Goal: Information Seeking & Learning: Learn about a topic

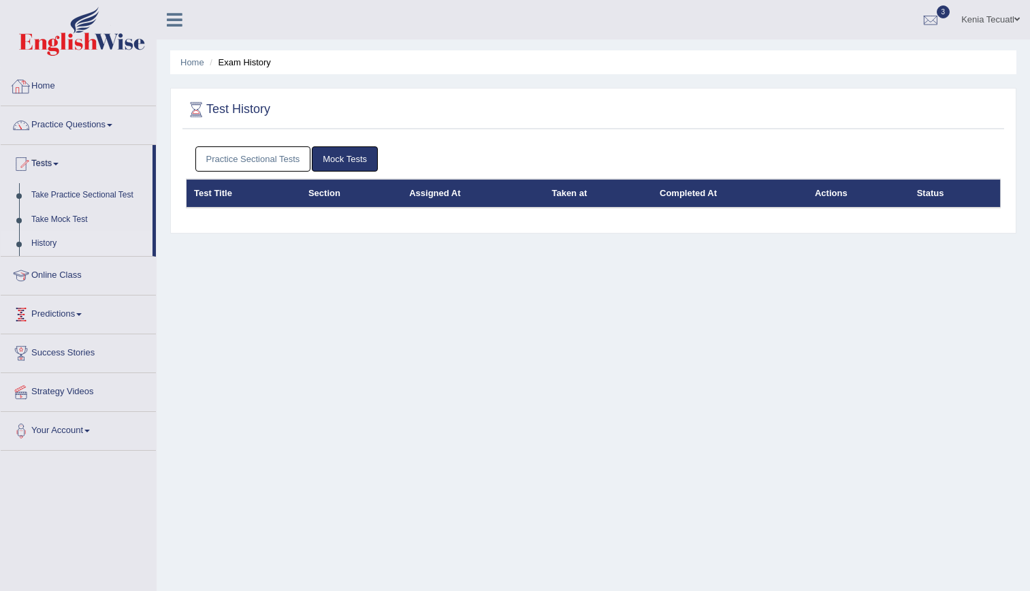
click at [42, 82] on link "Home" at bounding box center [78, 84] width 155 height 34
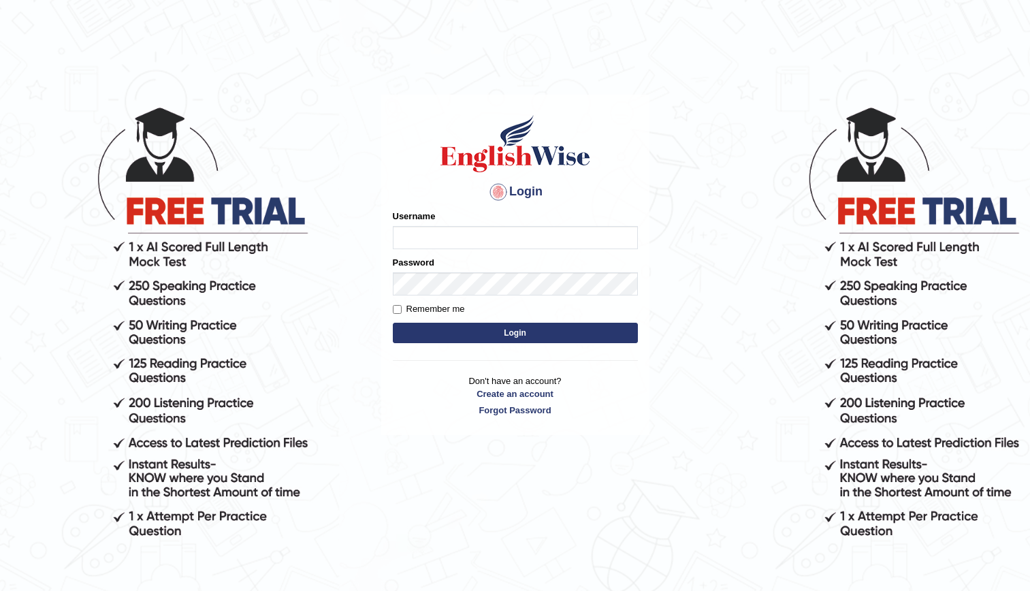
type input "kenia999"
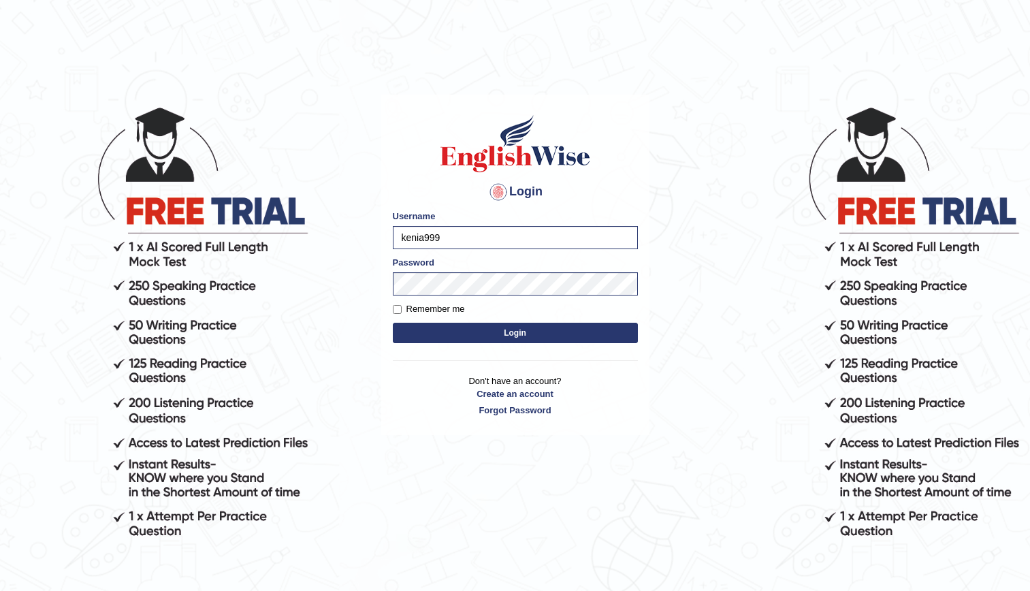
click at [480, 341] on button "Login" at bounding box center [515, 333] width 245 height 20
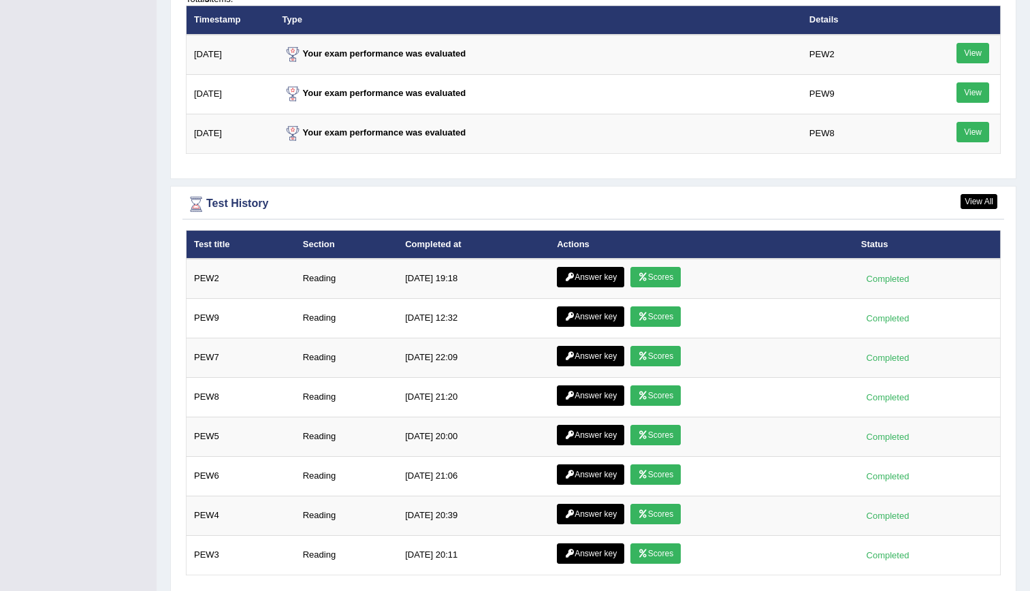
scroll to position [1818, 0]
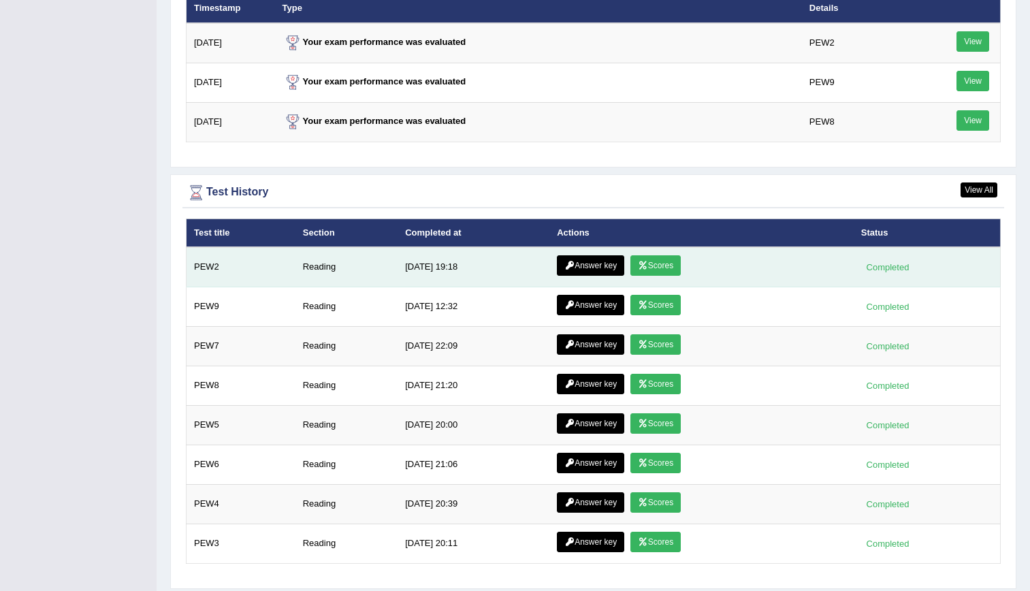
click at [582, 268] on link "Answer key" at bounding box center [590, 265] width 67 height 20
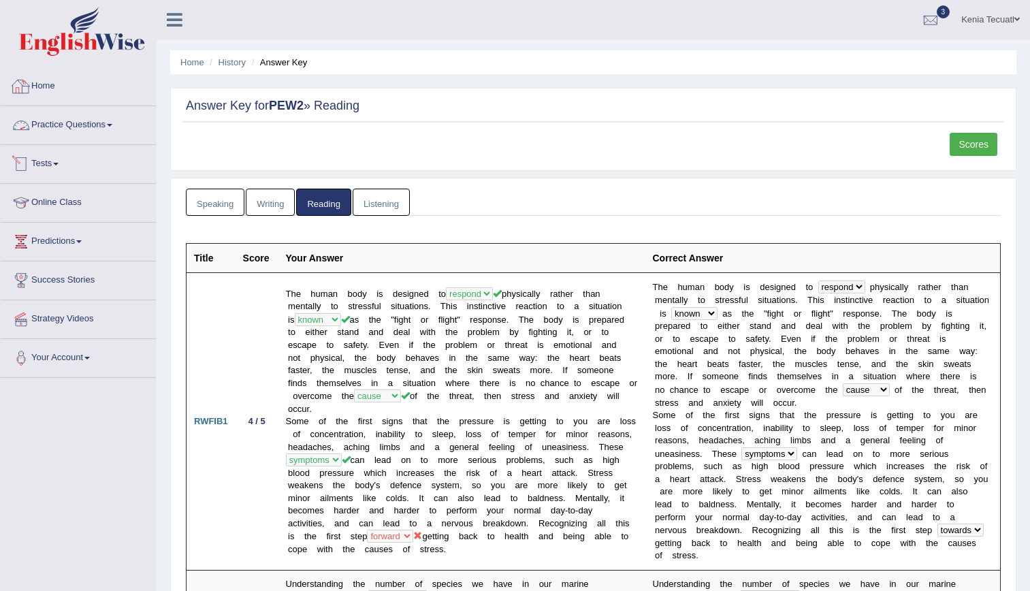
click at [86, 132] on link "Practice Questions" at bounding box center [78, 123] width 155 height 34
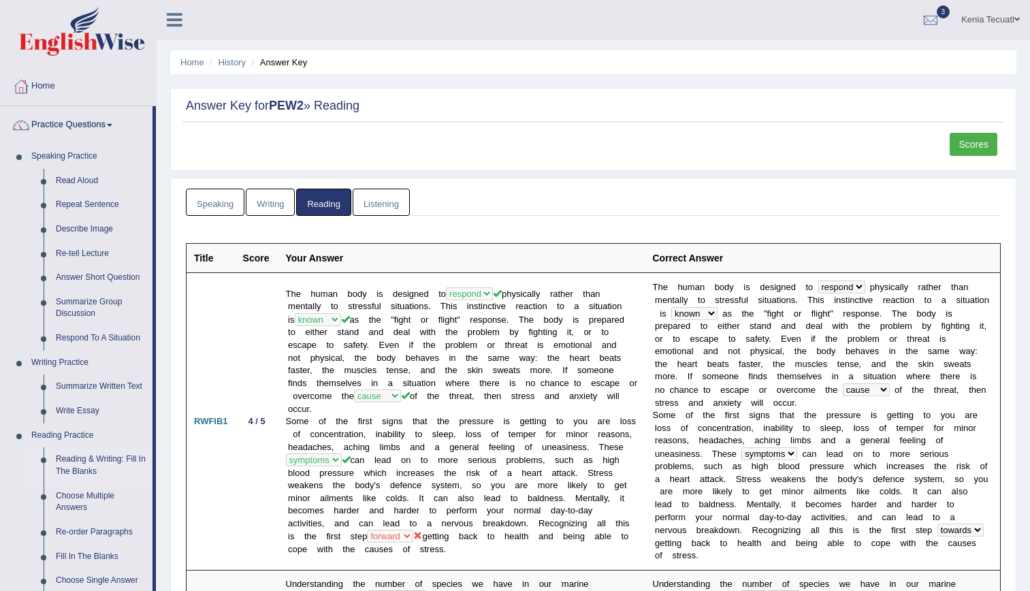
click at [87, 468] on link "Reading & Writing: Fill In The Blanks" at bounding box center [101, 465] width 103 height 36
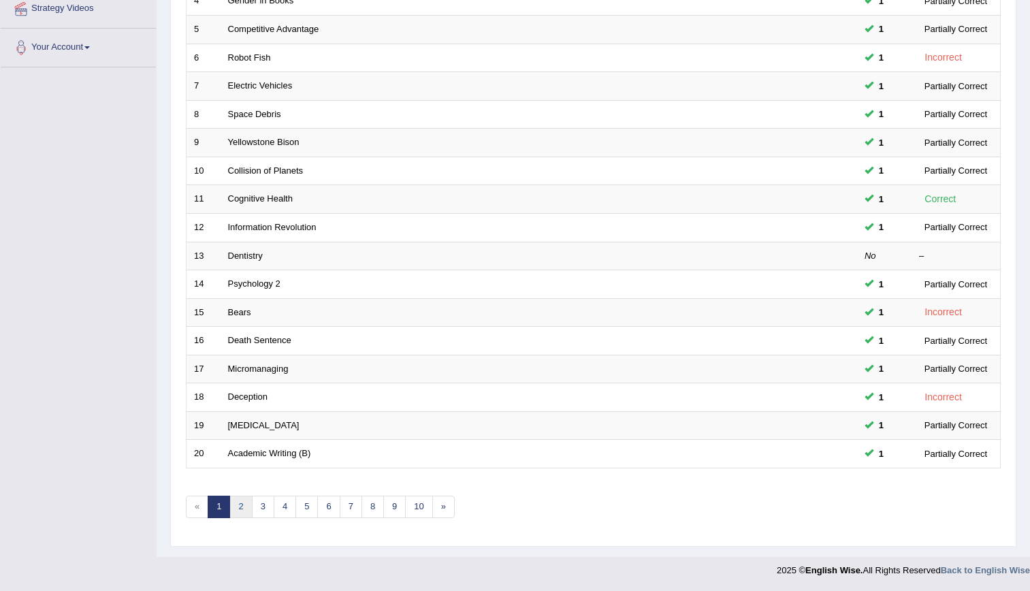
click at [243, 500] on link "2" at bounding box center [241, 507] width 22 height 22
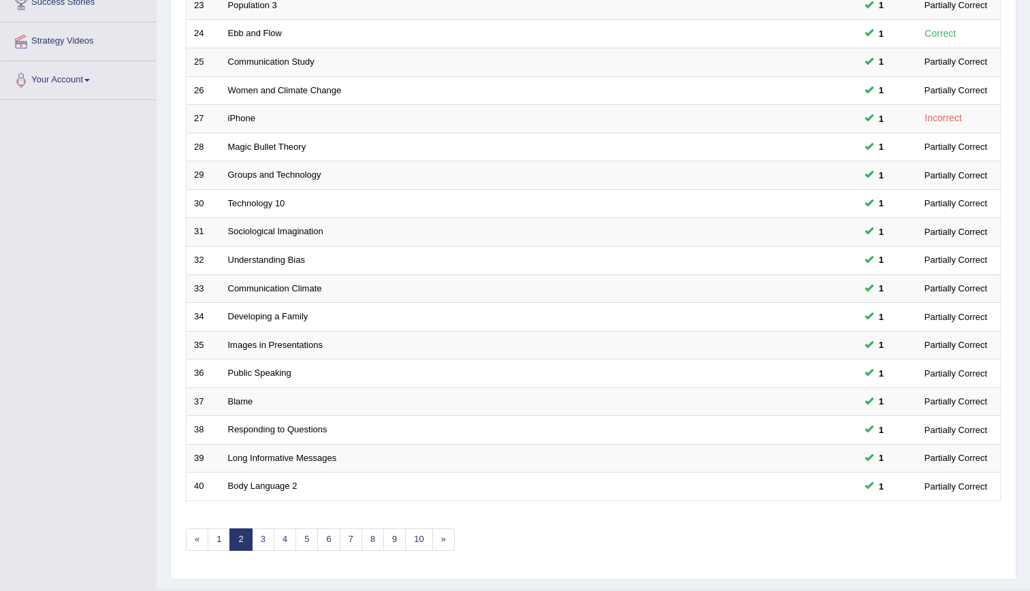
scroll to position [311, 0]
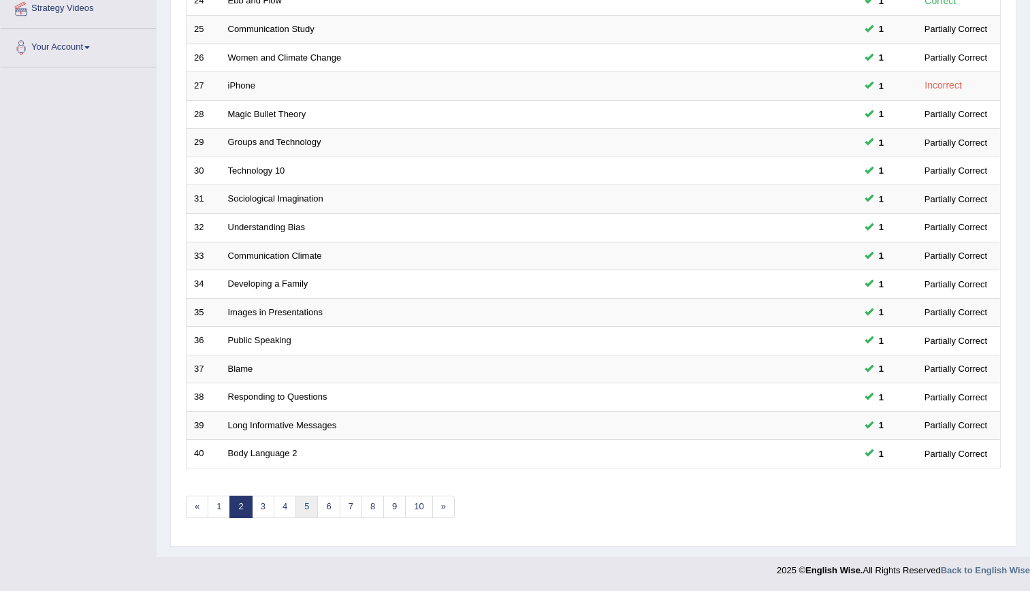
click at [307, 509] on link "5" at bounding box center [307, 507] width 22 height 22
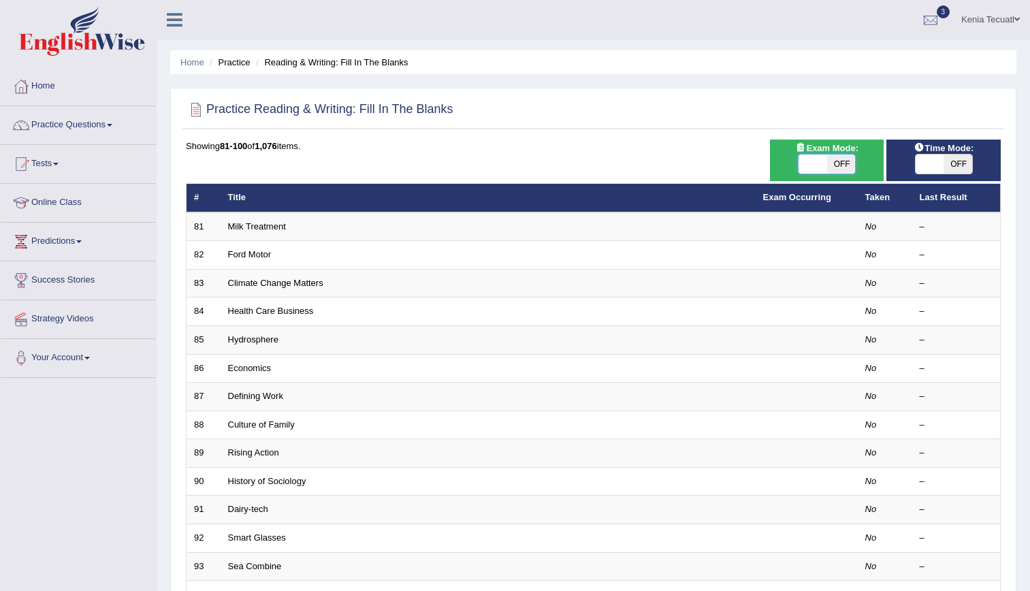
click at [816, 169] on span at bounding box center [813, 164] width 29 height 19
checkbox input "true"
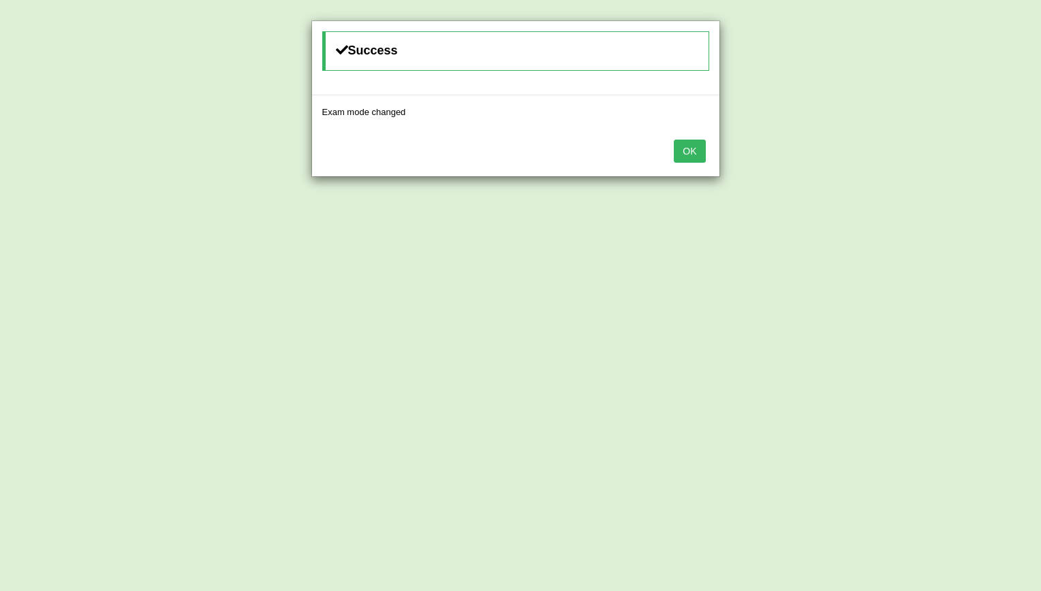
click at [699, 153] on button "OK" at bounding box center [689, 151] width 31 height 23
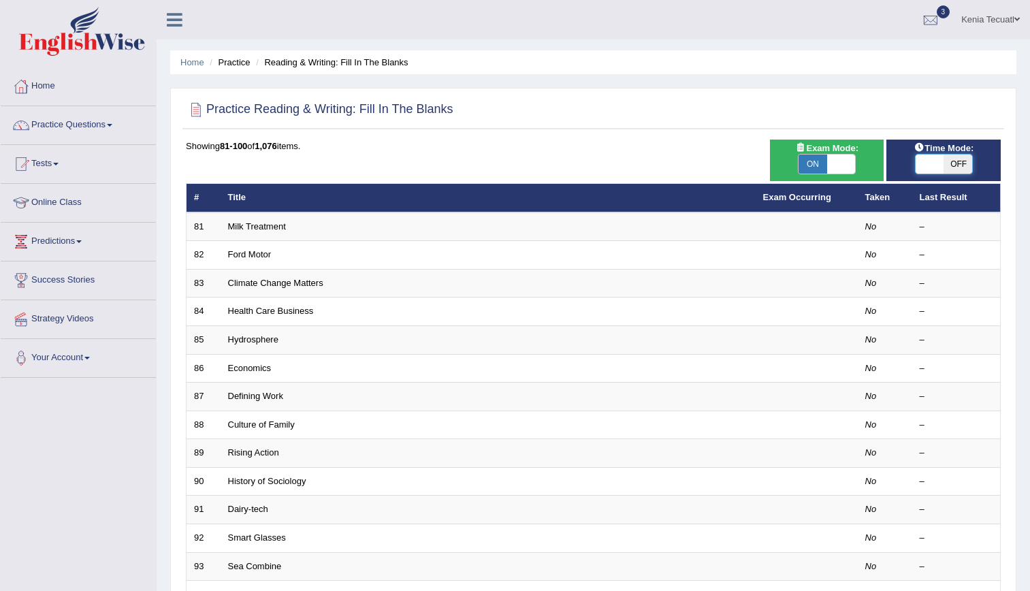
click at [931, 160] on span at bounding box center [930, 164] width 29 height 19
checkbox input "true"
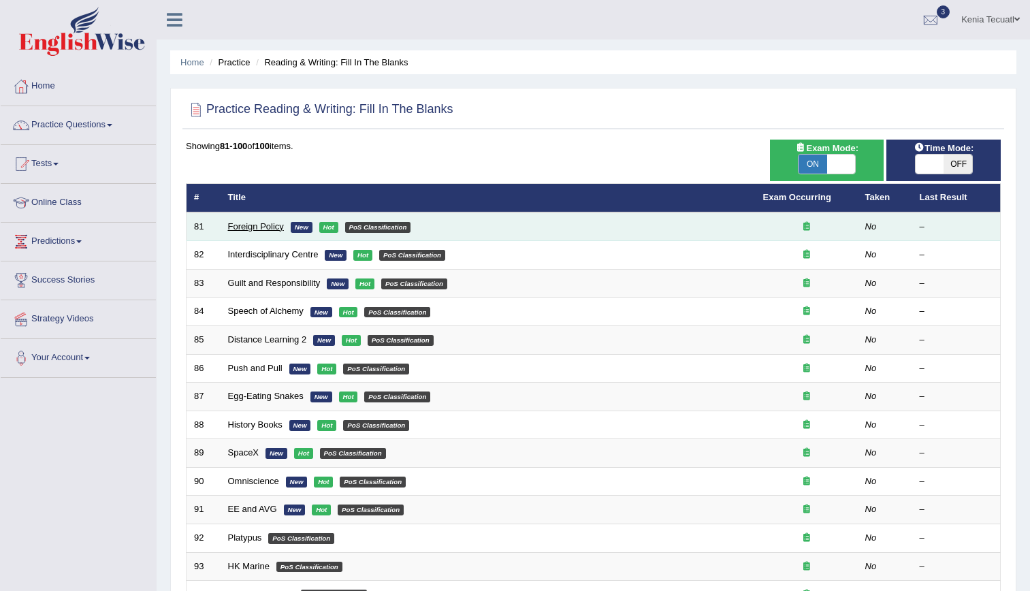
click at [268, 226] on link "Foreign Policy" at bounding box center [256, 226] width 56 height 10
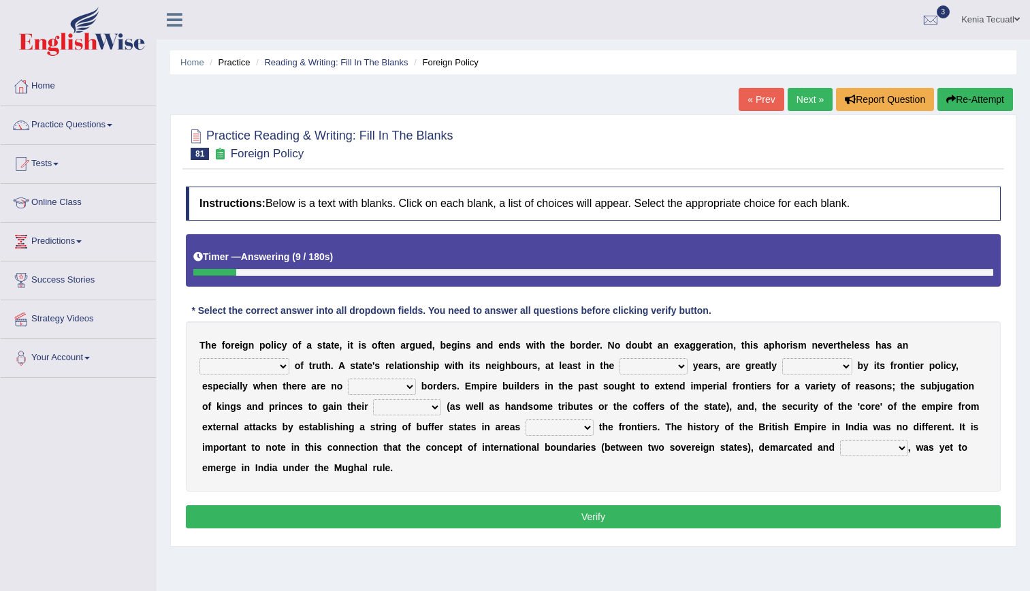
click at [289, 358] on select "implementation existence element extention" at bounding box center [245, 366] width 90 height 16
select select "element"
click at [289, 358] on select "implementation existence element extention" at bounding box center [245, 366] width 90 height 16
click at [620, 360] on select "formative discuss inclusive decisive" at bounding box center [654, 366] width 68 height 16
select select "decisive"
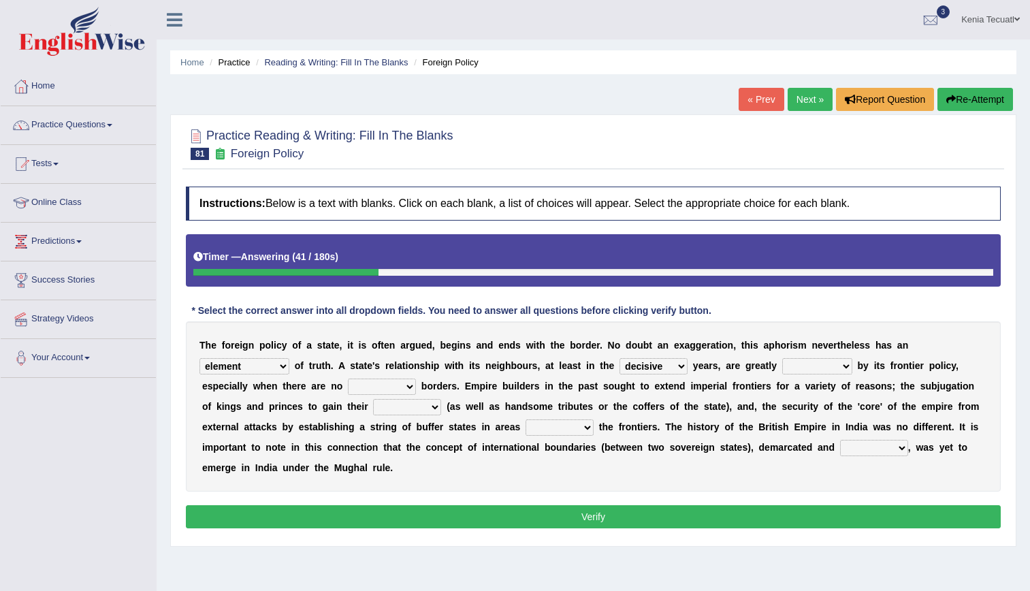
click at [620, 358] on select "formative discuss inclusive decisive" at bounding box center [654, 366] width 68 height 16
click at [783, 364] on select "managed subscirbed affected influenced" at bounding box center [818, 366] width 70 height 16
select select "managed"
click at [783, 358] on select "managed subscirbed affected influenced" at bounding box center [818, 366] width 70 height 16
click at [348, 385] on select "satellite set settled stated" at bounding box center [382, 387] width 68 height 16
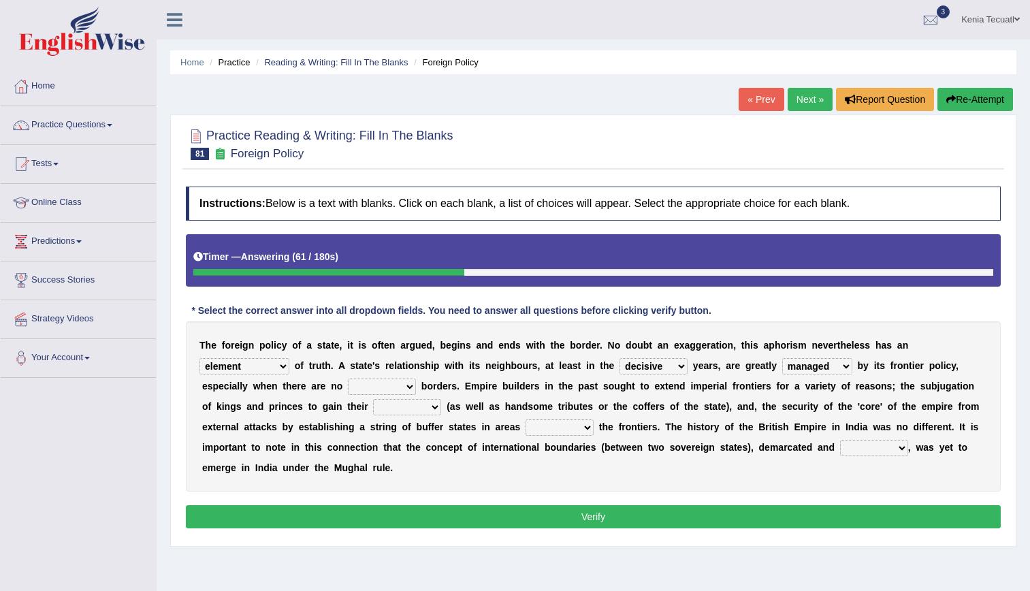
select select "settled"
click at [348, 379] on select "satellite set settled stated" at bounding box center [382, 387] width 68 height 16
click at [373, 409] on select "allegiance elegant aspiration execution" at bounding box center [407, 407] width 68 height 16
select select "aspiration"
click at [373, 399] on select "allegiance elegant aspiration execution" at bounding box center [407, 407] width 68 height 16
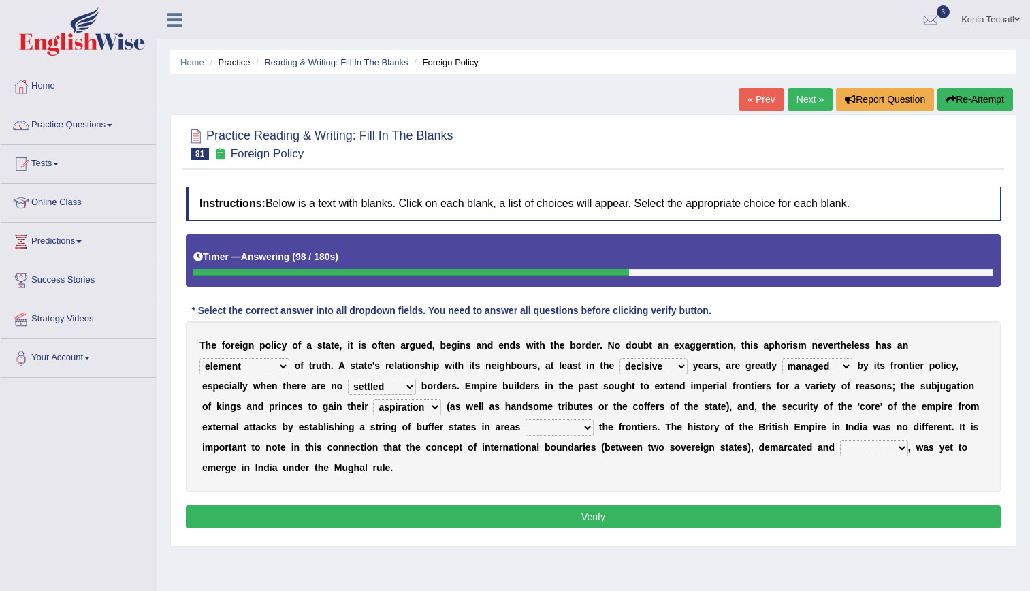
click at [526, 430] on select "bringing capturing stating adjoining" at bounding box center [560, 428] width 68 height 16
select select "adjoining"
click at [526, 420] on select "bringing capturing stating adjoining" at bounding box center [560, 428] width 68 height 16
click at [840, 446] on select "defected delineated affected ampled" at bounding box center [874, 448] width 68 height 16
select select "delineated"
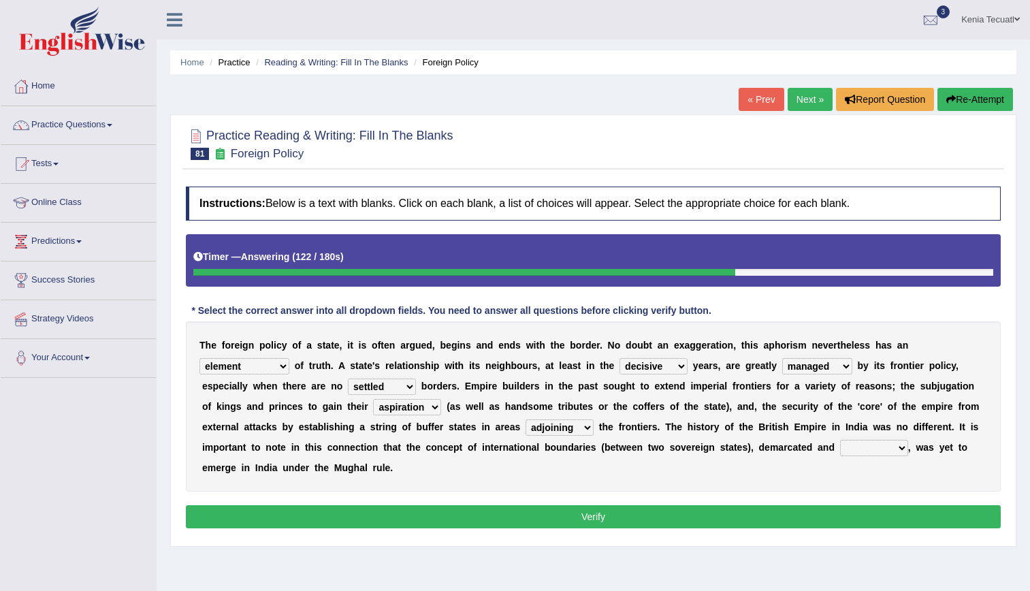
click at [840, 440] on select "defected delineated affected ampled" at bounding box center [874, 448] width 68 height 16
click at [526, 427] on select "bringing capturing stating adjoining" at bounding box center [560, 428] width 68 height 16
click at [373, 405] on select "allegiance elegant aspiration execution" at bounding box center [407, 407] width 68 height 16
select select "allegiance"
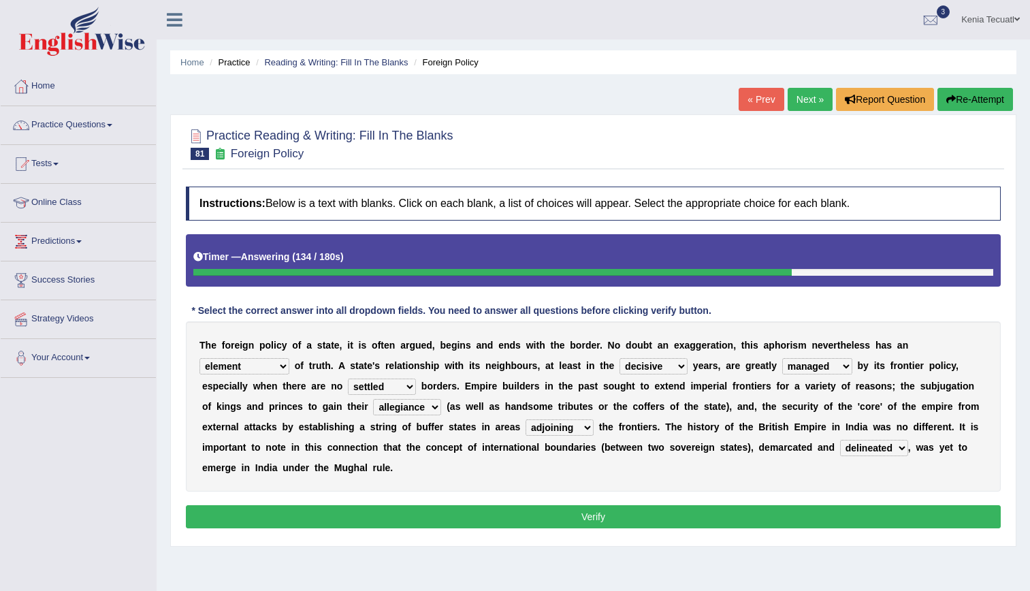
click at [373, 399] on select "allegiance elegant aspiration execution" at bounding box center [407, 407] width 68 height 16
click at [289, 358] on select "implementation existence element extention" at bounding box center [245, 366] width 90 height 16
click at [348, 385] on select "satellite set settled stated" at bounding box center [382, 387] width 68 height 16
click at [348, 379] on select "satellite set settled stated" at bounding box center [382, 387] width 68 height 16
click at [529, 505] on button "Verify" at bounding box center [593, 516] width 815 height 23
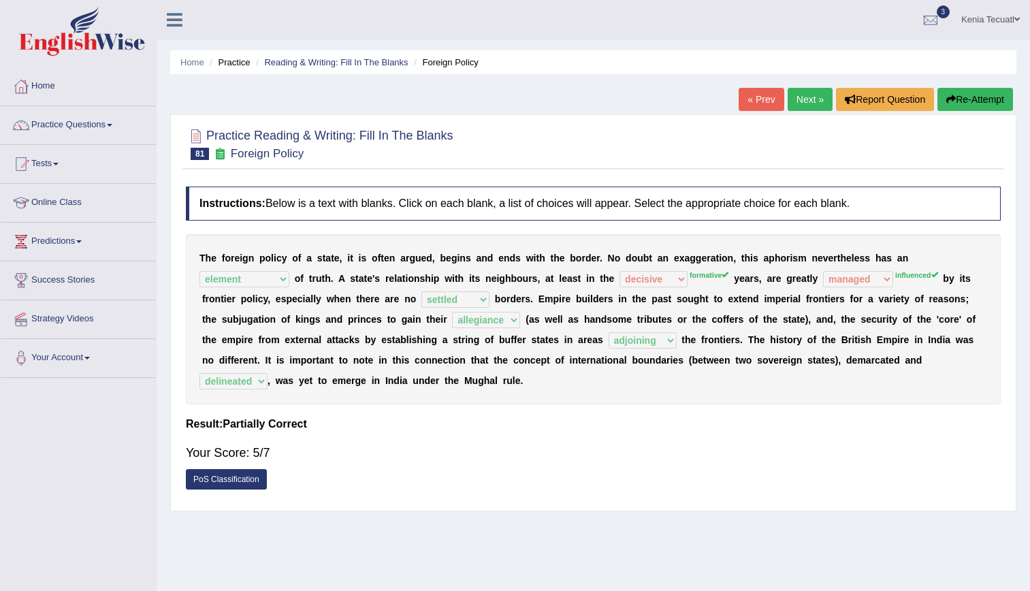
click at [802, 96] on link "Next »" at bounding box center [810, 99] width 45 height 23
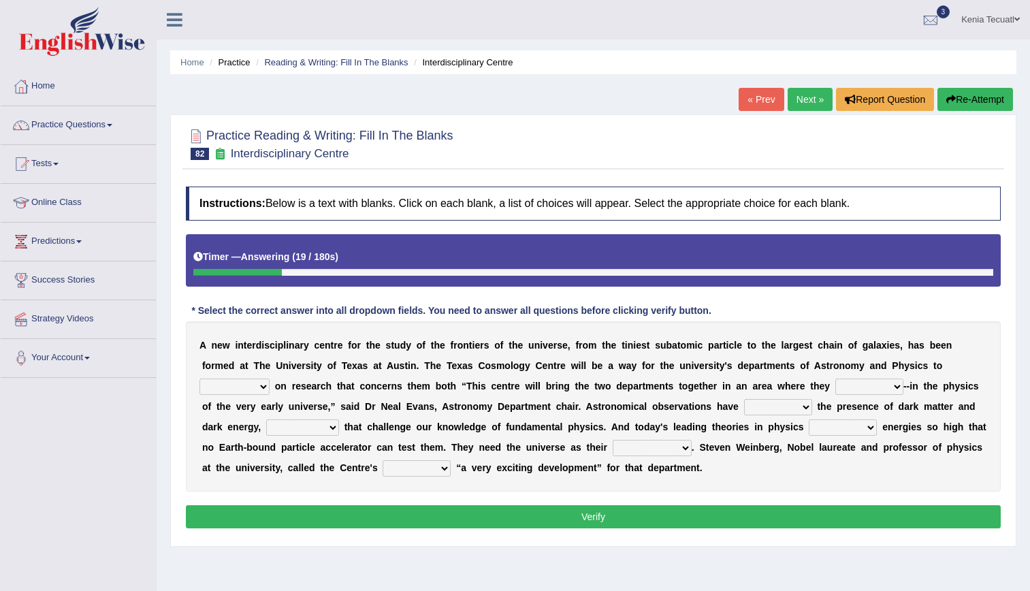
click at [270, 379] on select "collaborate tackled stapled extract" at bounding box center [235, 387] width 70 height 16
select select "collaborate"
click at [270, 379] on select "collaborate tackled stapled extract" at bounding box center [235, 387] width 70 height 16
click at [836, 382] on select "present stareed overlap brought" at bounding box center [870, 387] width 68 height 16
select select "present"
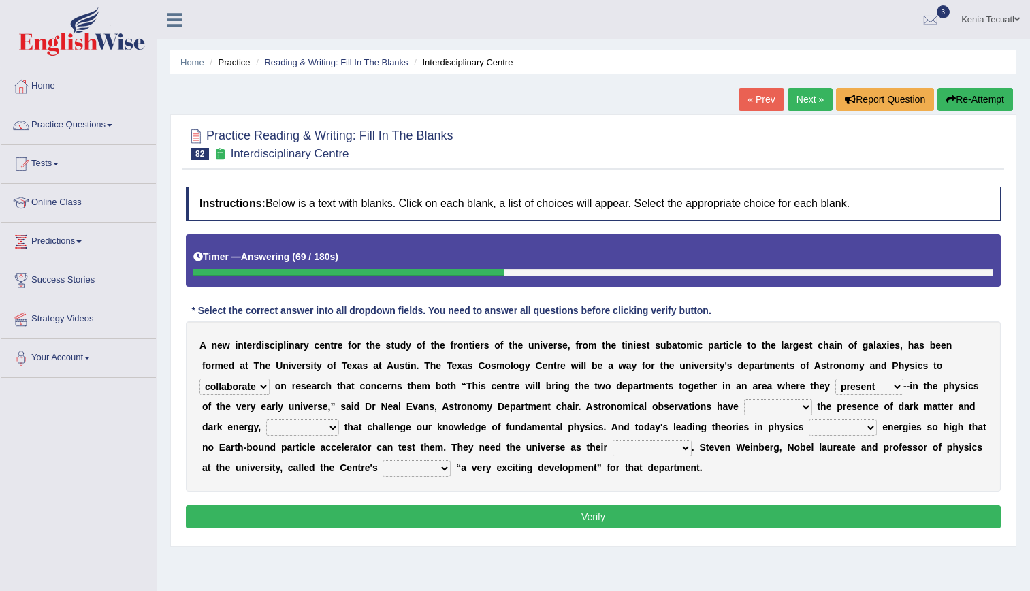
click at [836, 379] on select "present stareed overlap brought" at bounding box center [870, 387] width 68 height 16
click at [744, 409] on select "discussed seiged involved revealed" at bounding box center [778, 407] width 68 height 16
select select "revealed"
click at [744, 399] on select "discussed seiged involved revealed" at bounding box center [778, 407] width 68 height 16
click at [339, 420] on select "places discoveries stereotypes effects" at bounding box center [302, 428] width 73 height 16
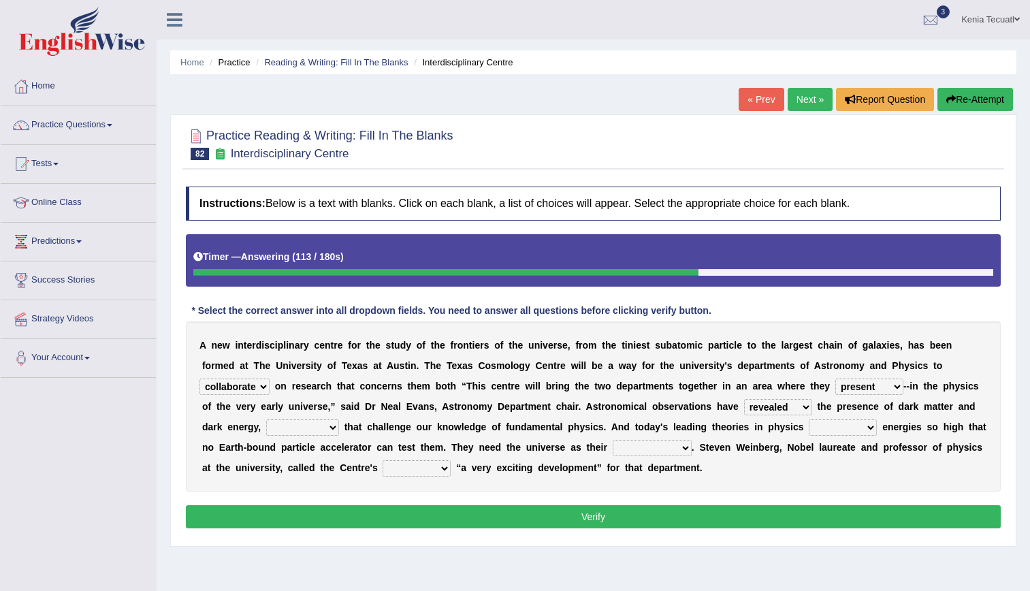
select select "discoveries"
click at [339, 420] on select "places discoveries stereotypes effects" at bounding box center [302, 428] width 73 height 16
click at [809, 431] on select "dissolve intsall involve solve" at bounding box center [843, 428] width 68 height 16
select select "involve"
click at [809, 420] on select "dissolve intsall involve solve" at bounding box center [843, 428] width 68 height 16
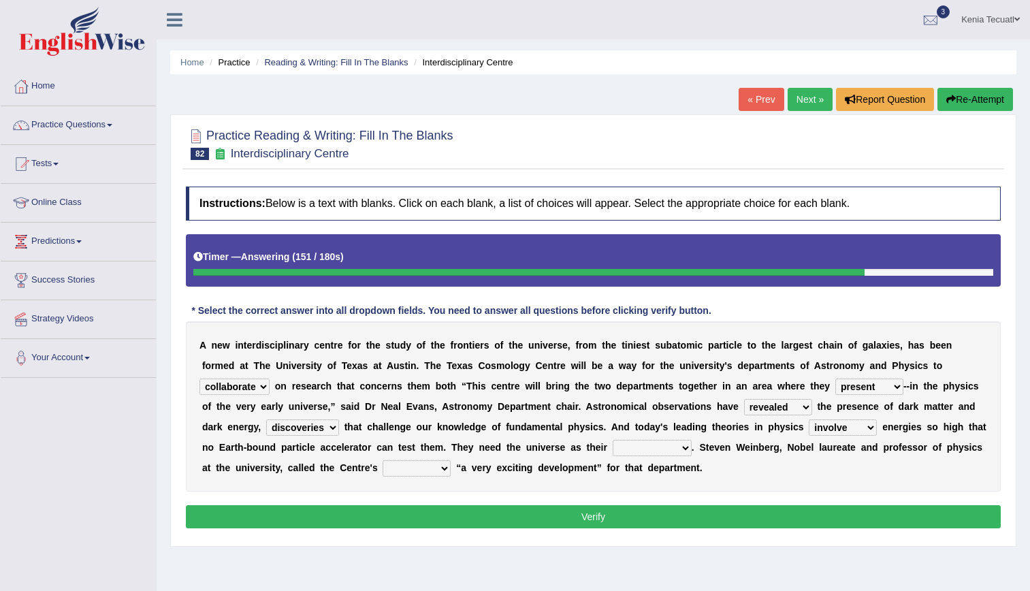
click at [613, 447] on select "regulatory explanantory assessment laboratory" at bounding box center [652, 448] width 79 height 16
select select "regulatory"
click at [613, 440] on select "regulatory explanantory assessment laboratory" at bounding box center [652, 448] width 79 height 16
click at [451, 460] on select "advent revert expense repent" at bounding box center [417, 468] width 68 height 16
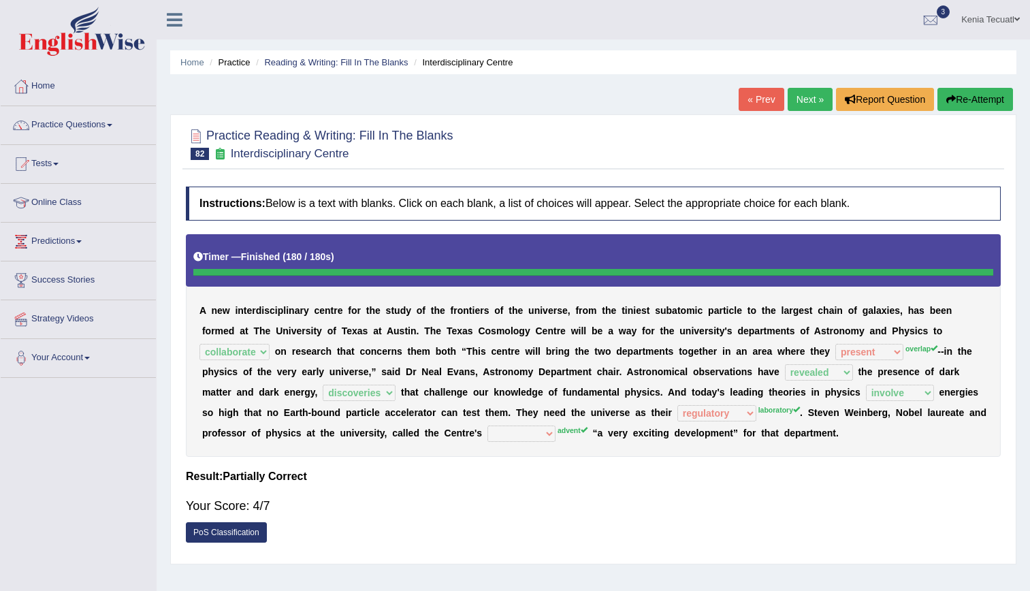
click at [807, 93] on link "Next »" at bounding box center [810, 99] width 45 height 23
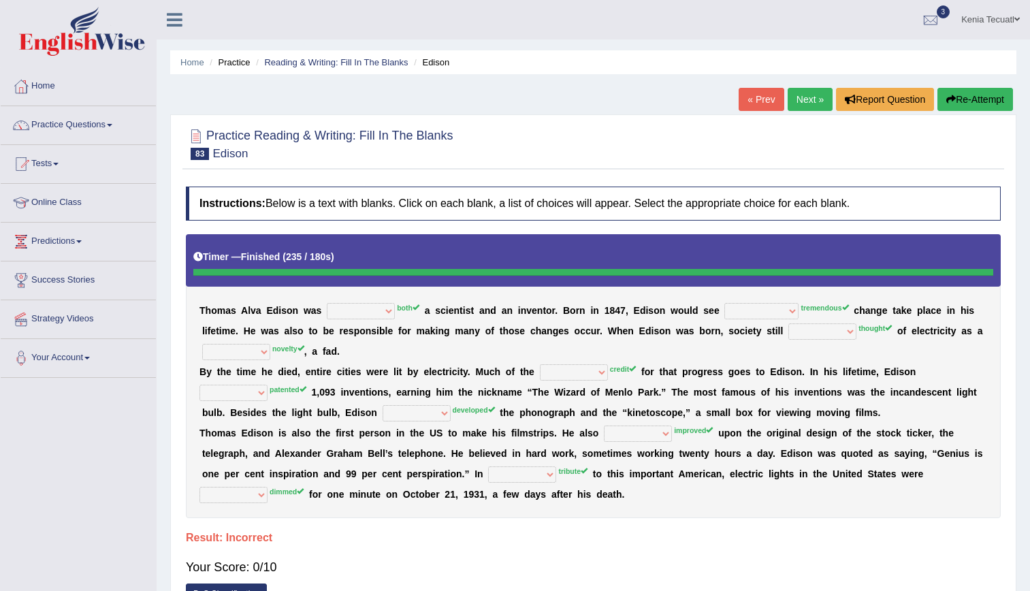
click at [811, 113] on div "« Prev Next » Report Question Re-Attempt" at bounding box center [878, 101] width 278 height 27
click at [808, 102] on link "Next »" at bounding box center [810, 99] width 45 height 23
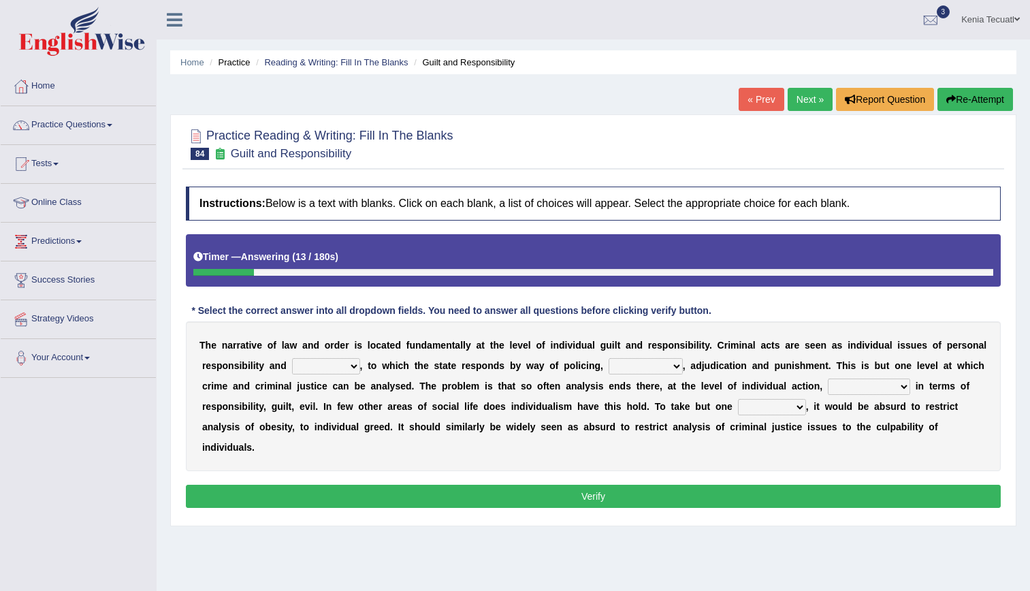
click at [307, 362] on select "probability culpability facility capability" at bounding box center [326, 366] width 68 height 16
select select "culpability"
click at [292, 358] on select "probability culpability facility capability" at bounding box center [326, 366] width 68 height 16
click at [632, 368] on select "execution refusing prosecution prisoning" at bounding box center [646, 366] width 74 height 16
select select "prosecution"
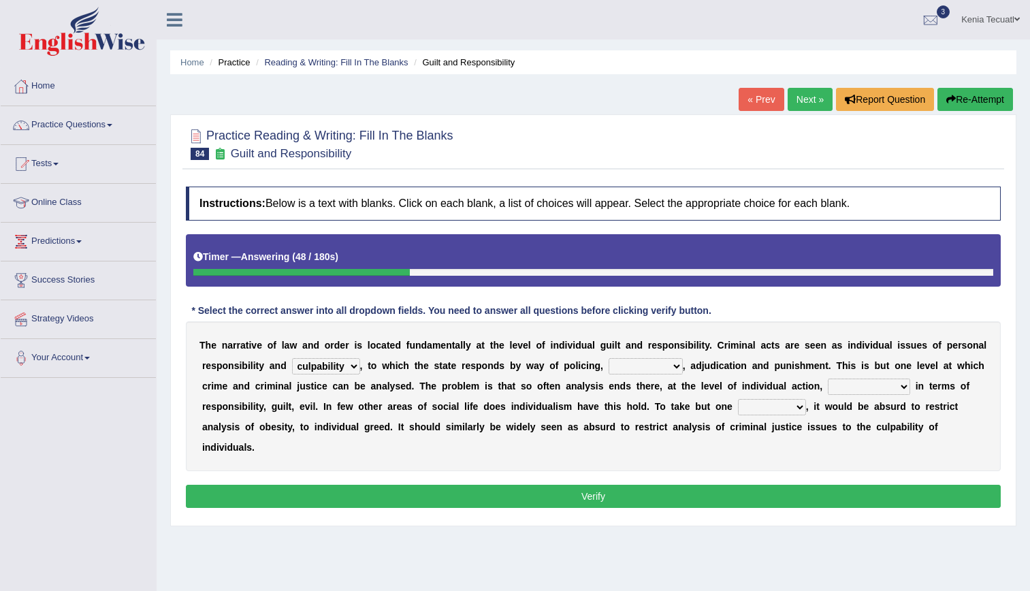
click at [609, 358] on select "execution refusing prosecution prisoning" at bounding box center [646, 366] width 74 height 16
click at [828, 383] on select "vapourized collateralilzed exercised characterised" at bounding box center [869, 387] width 82 height 16
select select "collateralilzed"
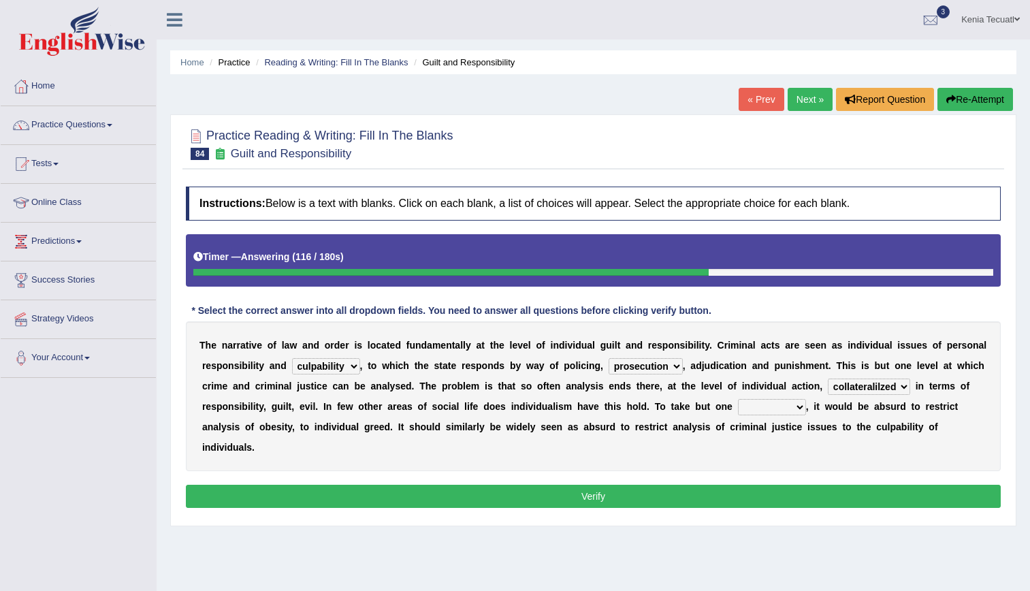
click at [828, 379] on select "vapourized collateralilzed exercised characterised" at bounding box center [869, 387] width 82 height 16
click at [738, 408] on select "substance instance resent accent" at bounding box center [772, 407] width 68 height 16
select select "instance"
click at [738, 399] on select "substance instance resent accent" at bounding box center [772, 407] width 68 height 16
click at [612, 485] on button "Verify" at bounding box center [593, 496] width 815 height 23
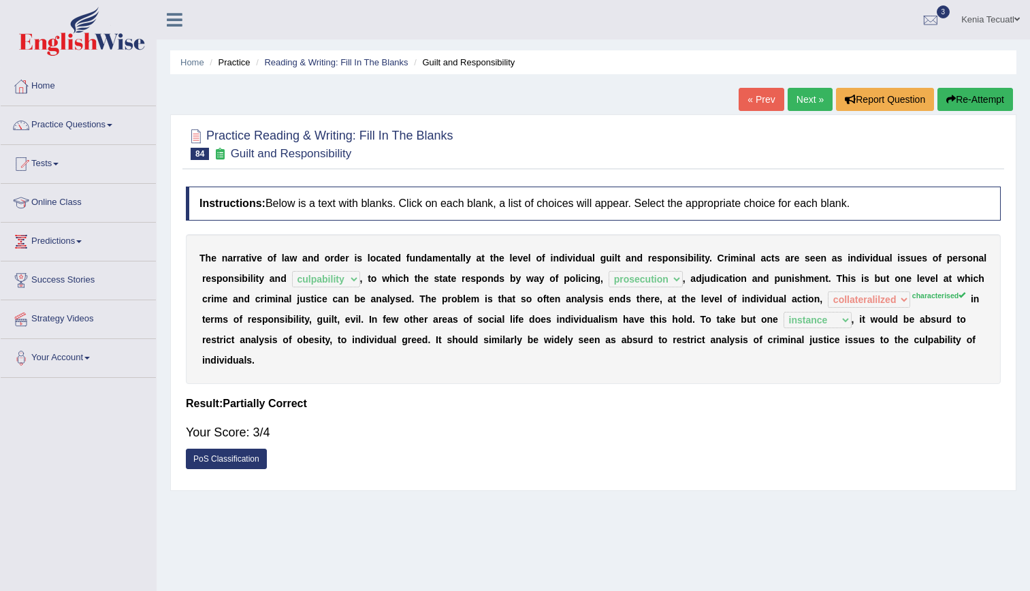
click at [804, 101] on link "Next »" at bounding box center [810, 99] width 45 height 23
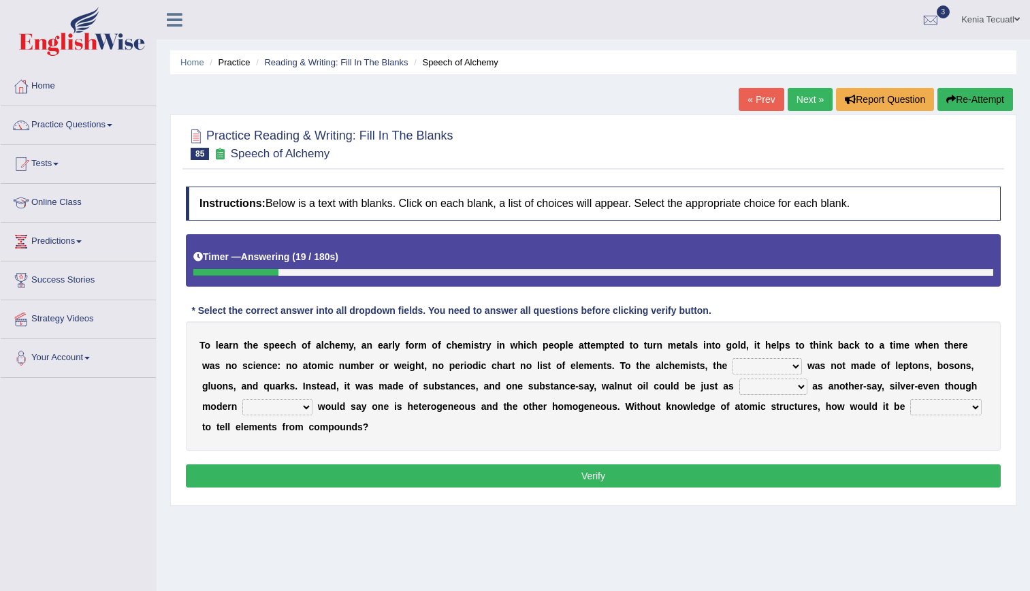
click at [733, 366] on select "universe placement subject application" at bounding box center [767, 366] width 69 height 16
select select "universe"
click at [733, 358] on select "universe placement subject application" at bounding box center [767, 366] width 69 height 16
click at [740, 385] on select "secure allure procure pure" at bounding box center [774, 387] width 68 height 16
select select "allure"
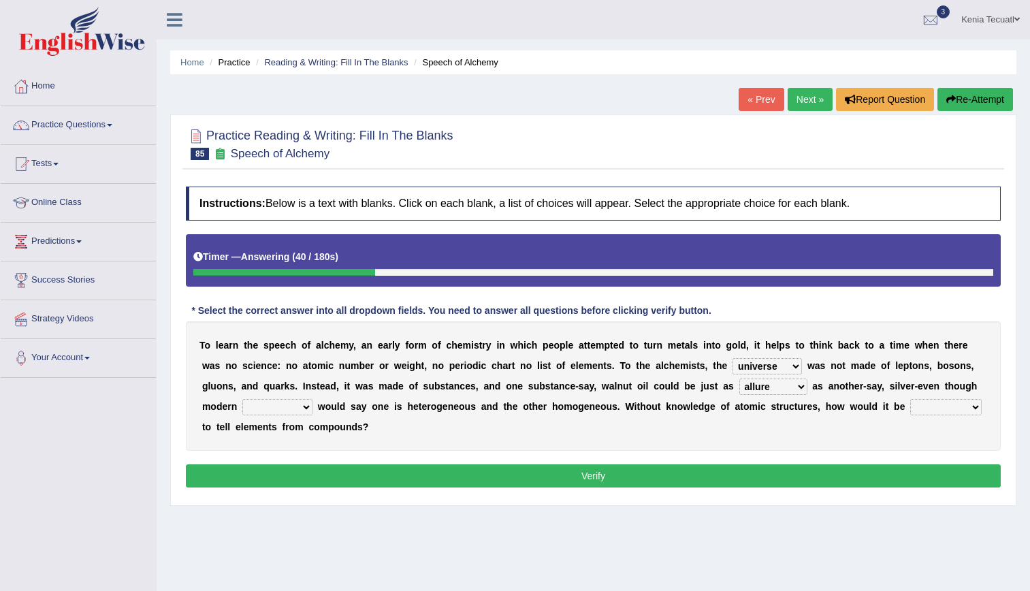
click at [740, 379] on select "secure allure procure pure" at bounding box center [774, 387] width 68 height 16
click at [313, 399] on select "people scientists gadgets technology" at bounding box center [277, 407] width 70 height 16
select select "scientists"
click at [313, 399] on select "people scientists gadgets technology" at bounding box center [277, 407] width 70 height 16
click at [911, 406] on select "given understood possible stopped" at bounding box center [947, 407] width 72 height 16
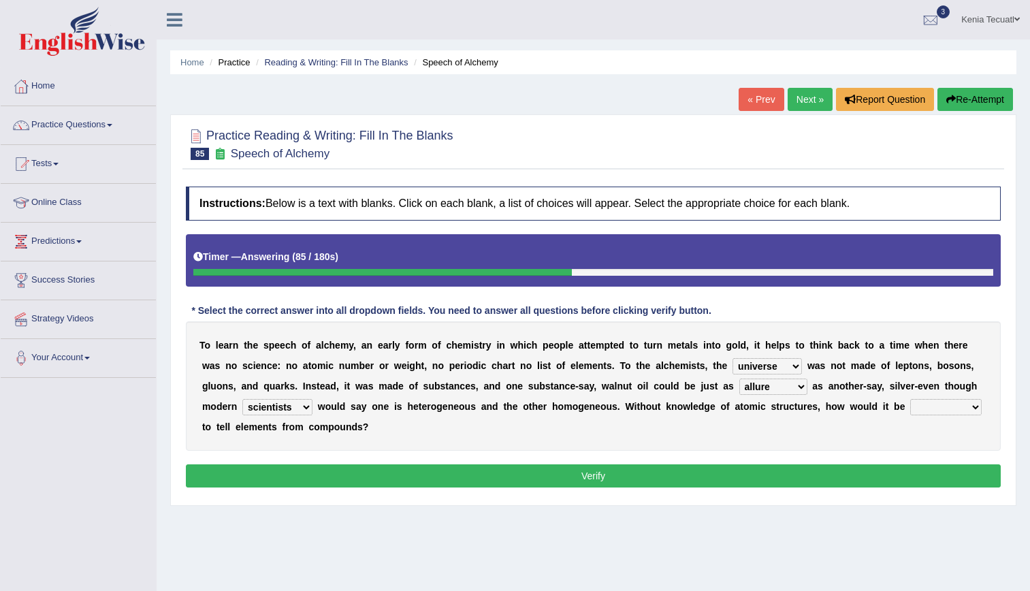
select select "possible"
click at [911, 399] on select "given understood possible stopped" at bounding box center [947, 407] width 72 height 16
click at [740, 464] on button "Verify" at bounding box center [593, 475] width 815 height 23
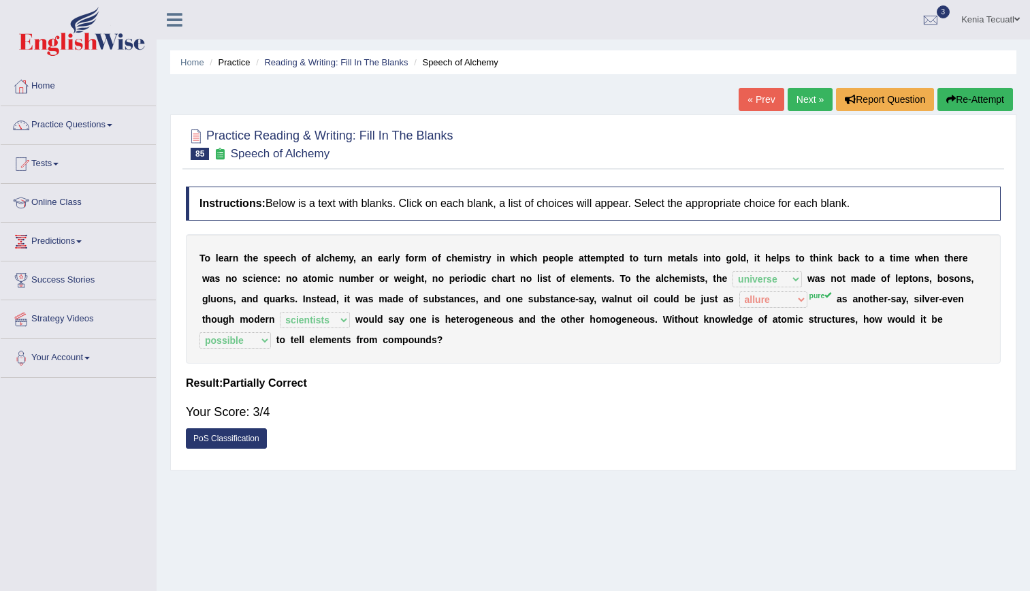
click at [799, 108] on link "Next »" at bounding box center [810, 99] width 45 height 23
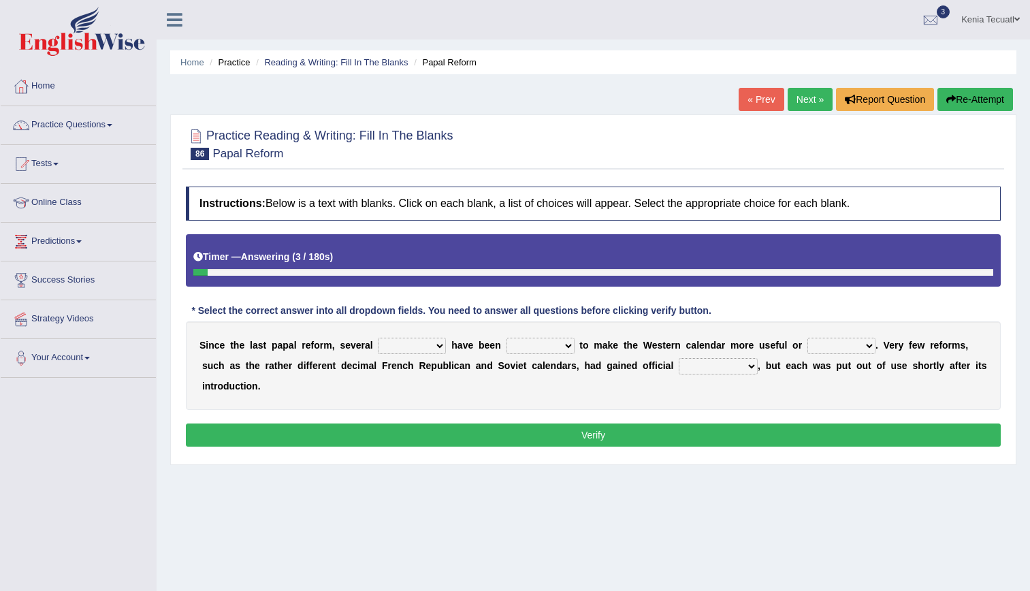
click at [407, 347] on select "proposals leads things papers" at bounding box center [412, 346] width 68 height 16
select select "proposals"
click at [378, 338] on select "proposals leads things papers" at bounding box center [412, 346] width 68 height 16
click at [516, 343] on select "stopped locked offered adopted" at bounding box center [541, 346] width 68 height 16
select select "adopted"
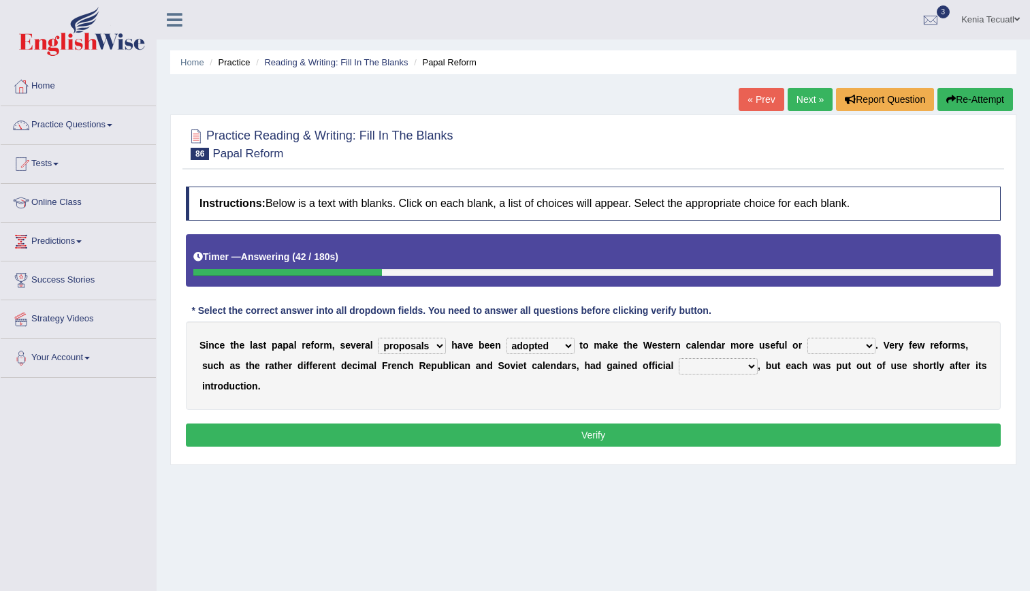
click at [507, 338] on select "stopped locked offered adopted" at bounding box center [541, 346] width 68 height 16
click at [823, 349] on select "taken steady different regular" at bounding box center [842, 346] width 68 height 16
select select "regular"
click at [808, 338] on select "taken steady different regular" at bounding box center [842, 346] width 68 height 16
click at [679, 369] on select "reluctance grudge acceptance improvement" at bounding box center [718, 366] width 79 height 16
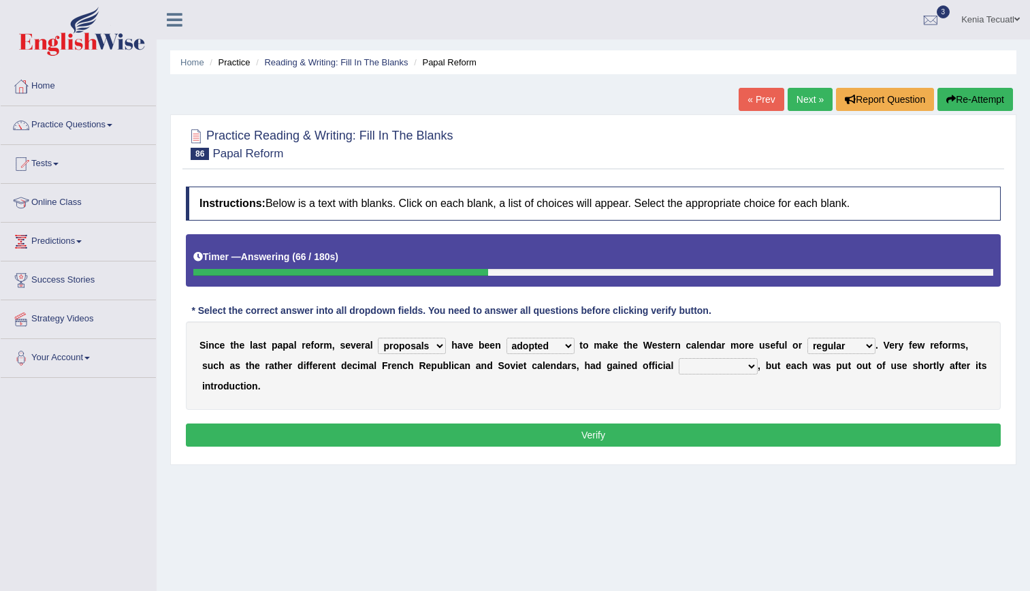
select select "reluctance"
click at [679, 358] on select "reluctance grudge acceptance improvement" at bounding box center [718, 366] width 79 height 16
click at [659, 424] on button "Verify" at bounding box center [593, 435] width 815 height 23
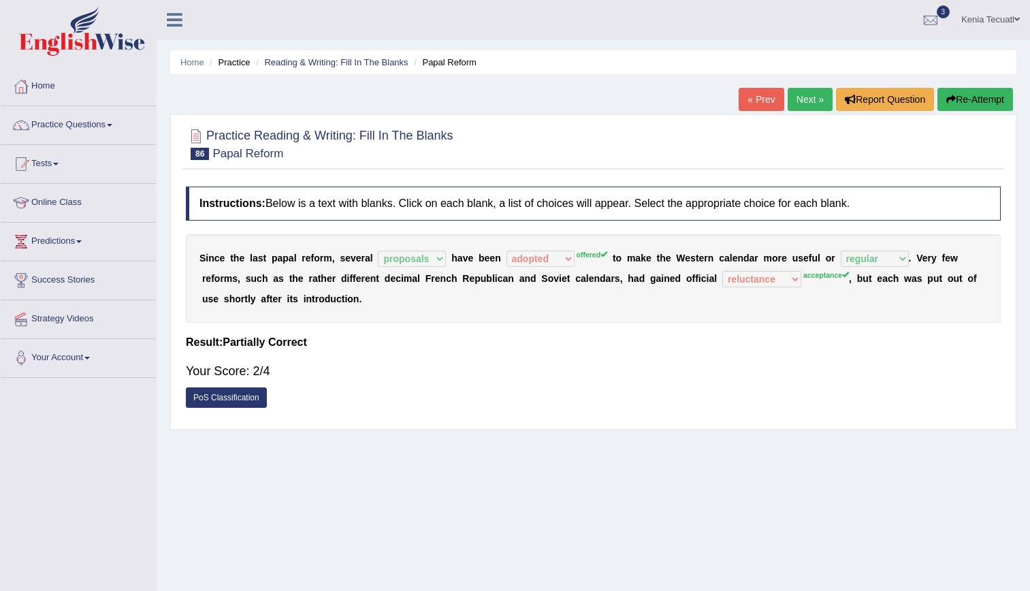
click at [806, 95] on link "Next »" at bounding box center [810, 99] width 45 height 23
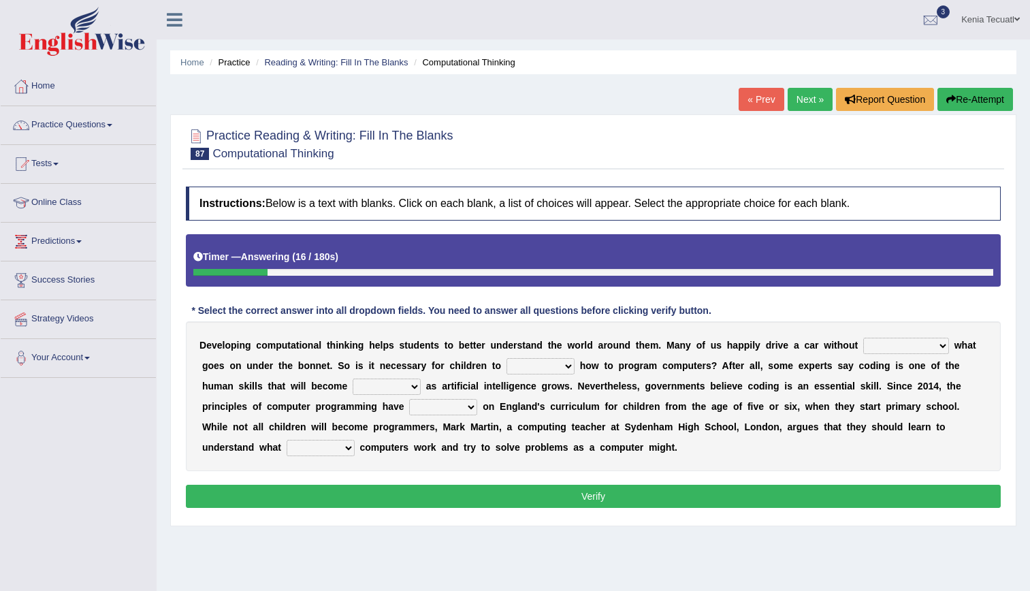
click at [864, 346] on select "thinking understanding bringing coding" at bounding box center [907, 346] width 86 height 16
select select "understanding"
click at [864, 338] on select "thinking understanding bringing coding" at bounding box center [907, 346] width 86 height 16
click at [507, 370] on select "learn teach think try" at bounding box center [541, 366] width 68 height 16
select select "learn"
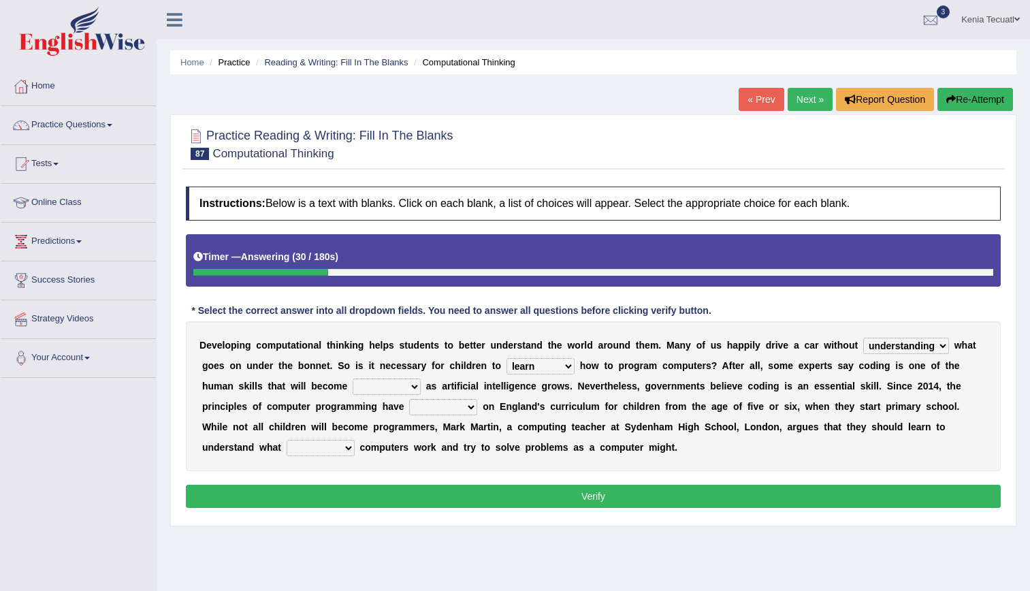
click at [507, 358] on select "learn teach think try" at bounding box center [541, 366] width 68 height 16
click at [353, 381] on select "wearble hampered obsolete destroyed" at bounding box center [387, 387] width 68 height 16
select select "obsolete"
click at [353, 379] on select "wearble hampered obsolete destroyed" at bounding box center [387, 387] width 68 height 16
click at [409, 412] on select "featured offered worked steered" at bounding box center [443, 407] width 68 height 16
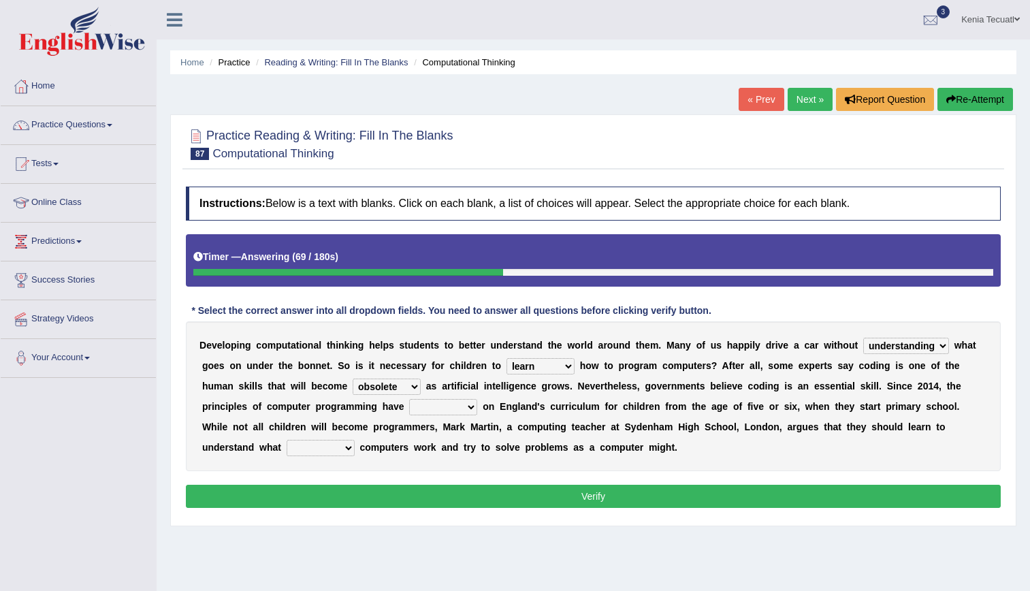
select select "featured"
click at [409, 399] on select "featured offered worked steered" at bounding box center [443, 407] width 68 height 16
click at [355, 440] on select "takes breaks makes brings" at bounding box center [321, 448] width 68 height 16
select select "makes"
click at [355, 440] on select "takes breaks makes brings" at bounding box center [321, 448] width 68 height 16
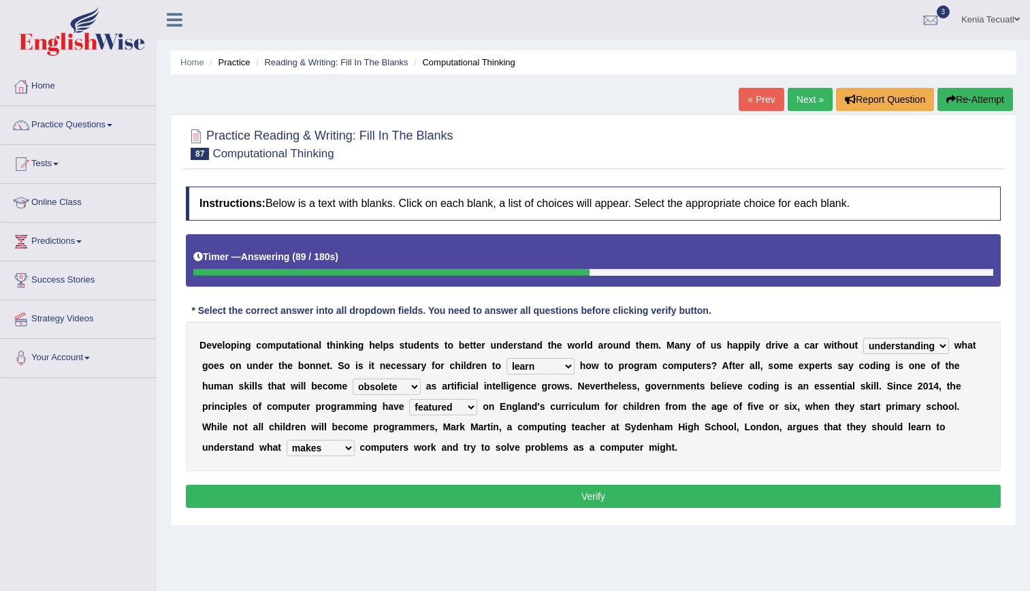
click at [593, 491] on button "Verify" at bounding box center [593, 496] width 815 height 23
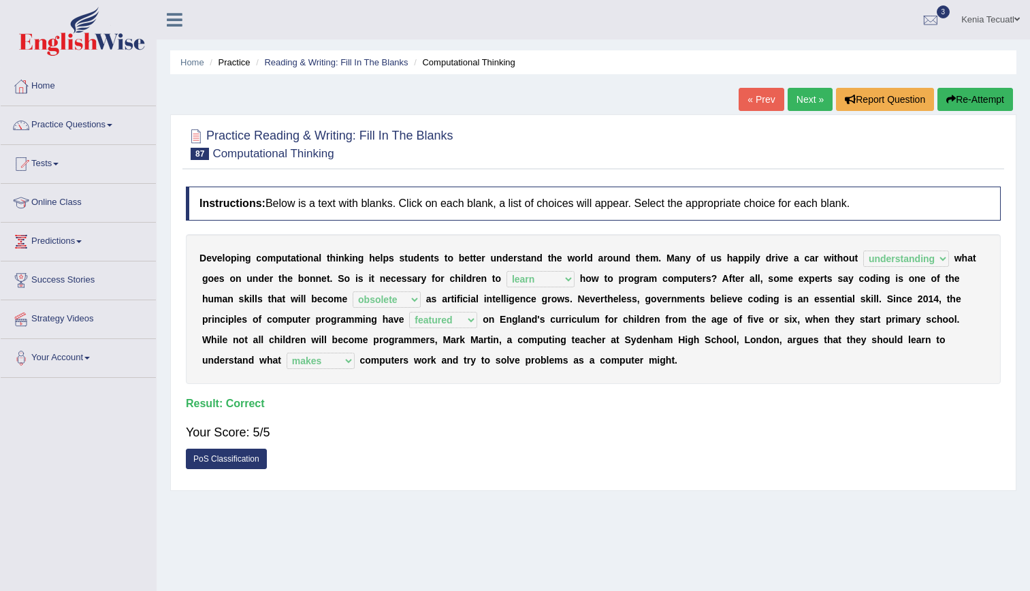
click at [807, 105] on link "Next »" at bounding box center [810, 99] width 45 height 23
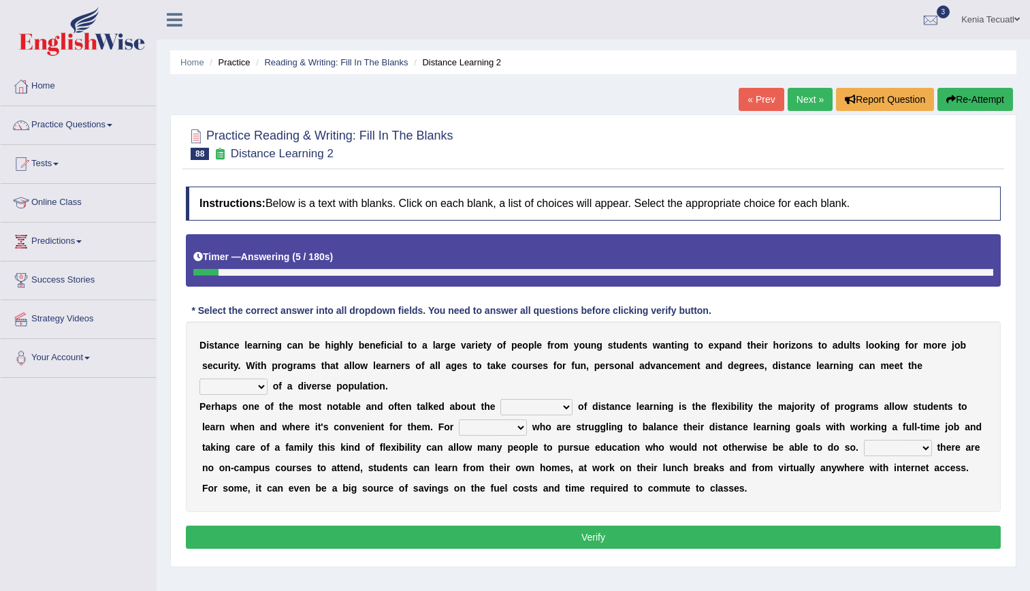
click at [268, 379] on select "leads needs seeds breeds" at bounding box center [234, 387] width 68 height 16
select select "needs"
click at [268, 379] on select "leads needs seeds breeds" at bounding box center [234, 387] width 68 height 16
click at [690, 380] on div "D i s t a n c e l e a r n i n g c a n b e h i g h l y b e n e f i c i a l t o a…" at bounding box center [593, 416] width 815 height 191
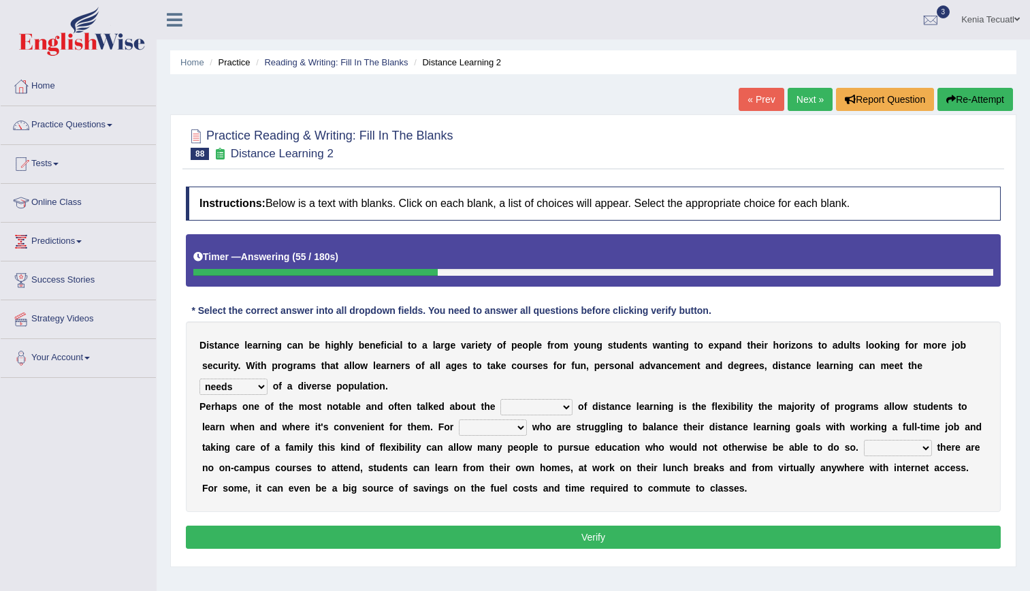
click at [501, 410] on select "basics ranges sources advantages" at bounding box center [537, 407] width 72 height 16
select select "advantages"
click at [501, 399] on select "basics ranges sources advantages" at bounding box center [537, 407] width 72 height 16
click at [459, 427] on select "them those what when" at bounding box center [493, 428] width 68 height 16
select select "them"
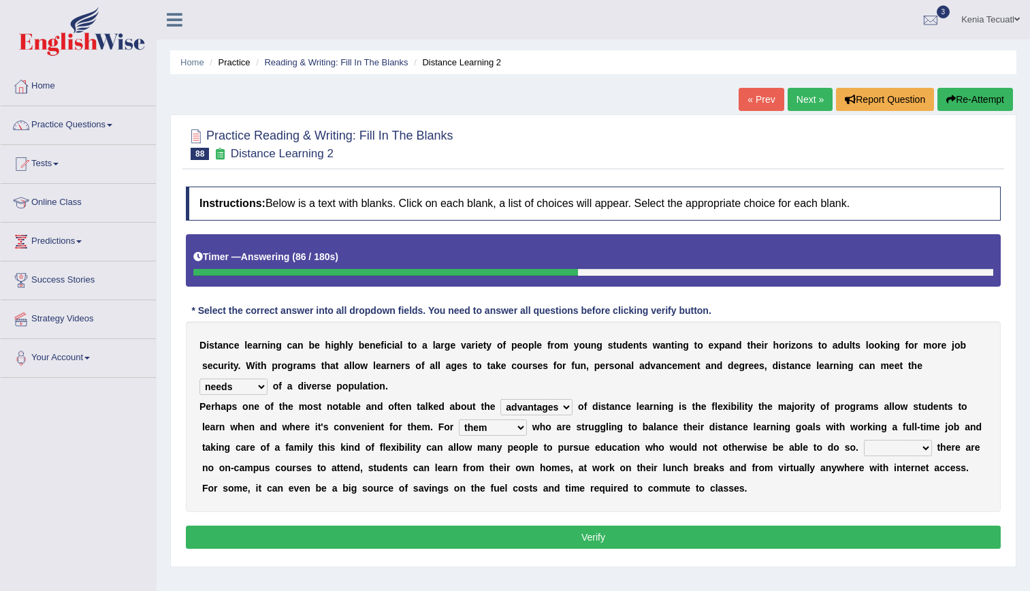
click at [459, 420] on select "them those what when" at bounding box center [493, 428] width 68 height 16
click at [864, 452] on select "If When Since Where" at bounding box center [898, 448] width 68 height 16
select select "When"
click at [864, 440] on select "If When Since Where" at bounding box center [898, 448] width 68 height 16
click at [546, 535] on button "Verify" at bounding box center [593, 537] width 815 height 23
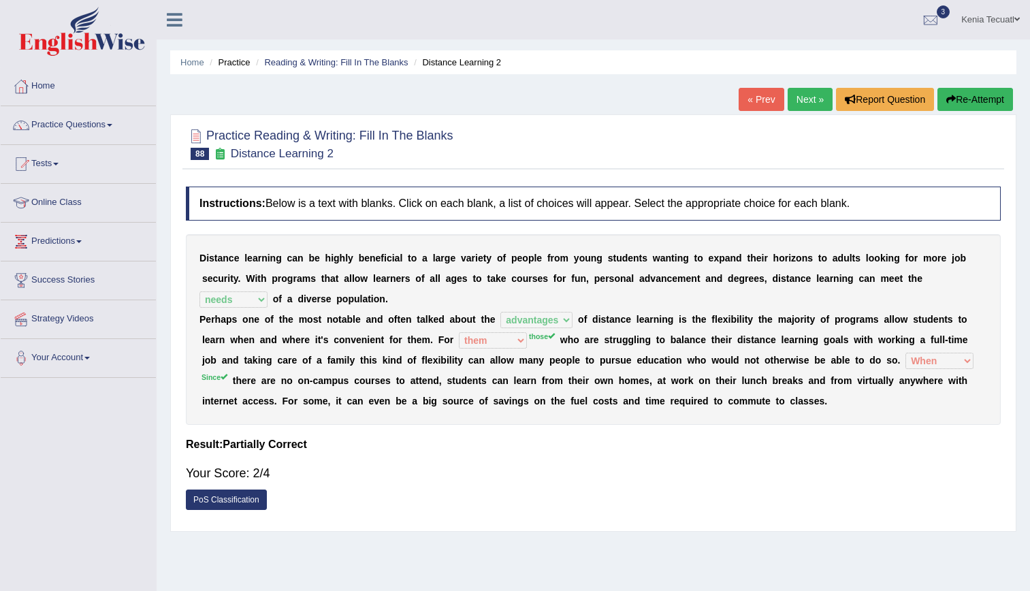
click at [804, 108] on link "Next »" at bounding box center [810, 99] width 45 height 23
